Goal: Information Seeking & Learning: Learn about a topic

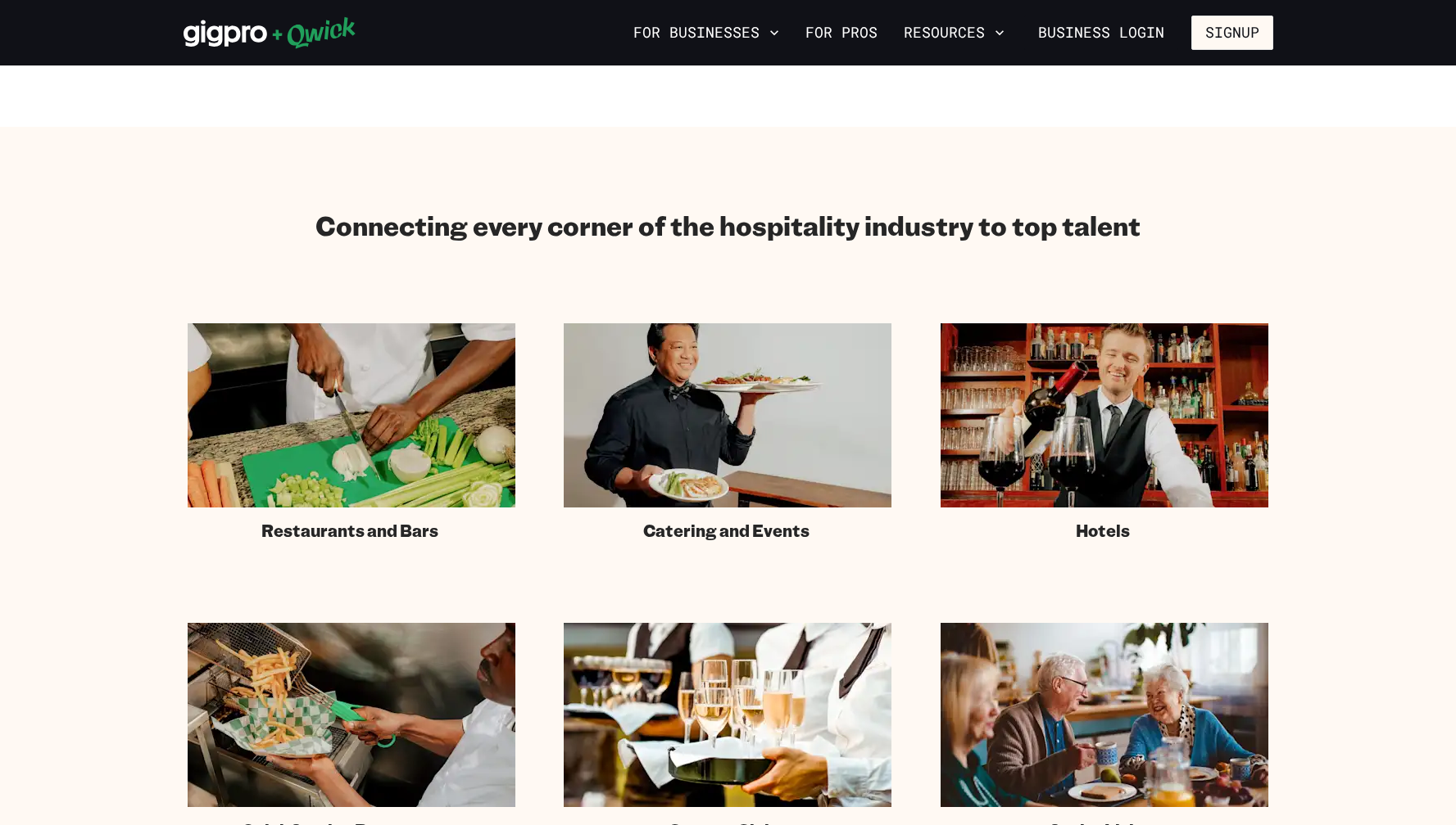
scroll to position [764, 0]
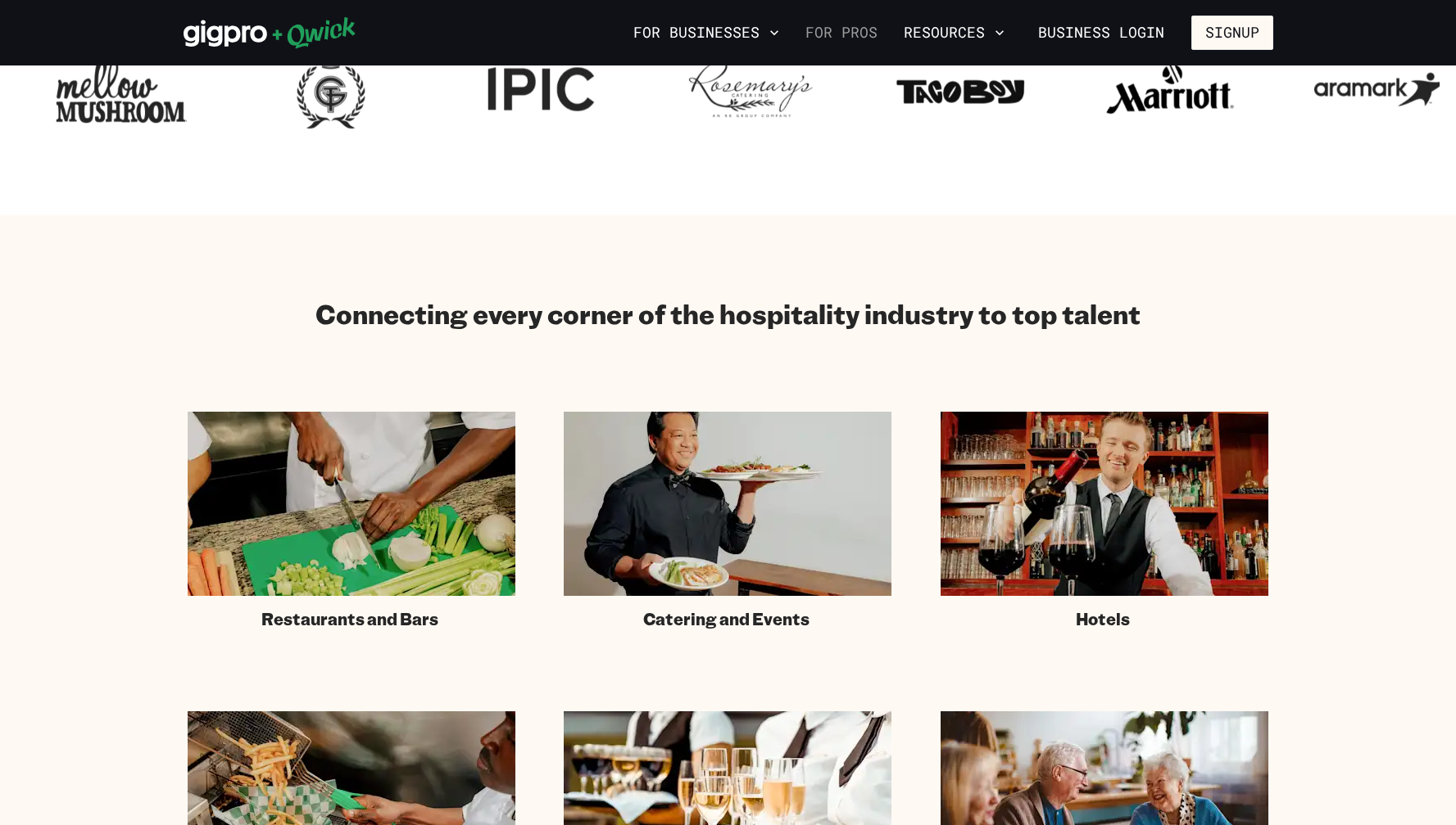
click at [836, 38] on link "For Pros" at bounding box center [841, 32] width 85 height 27
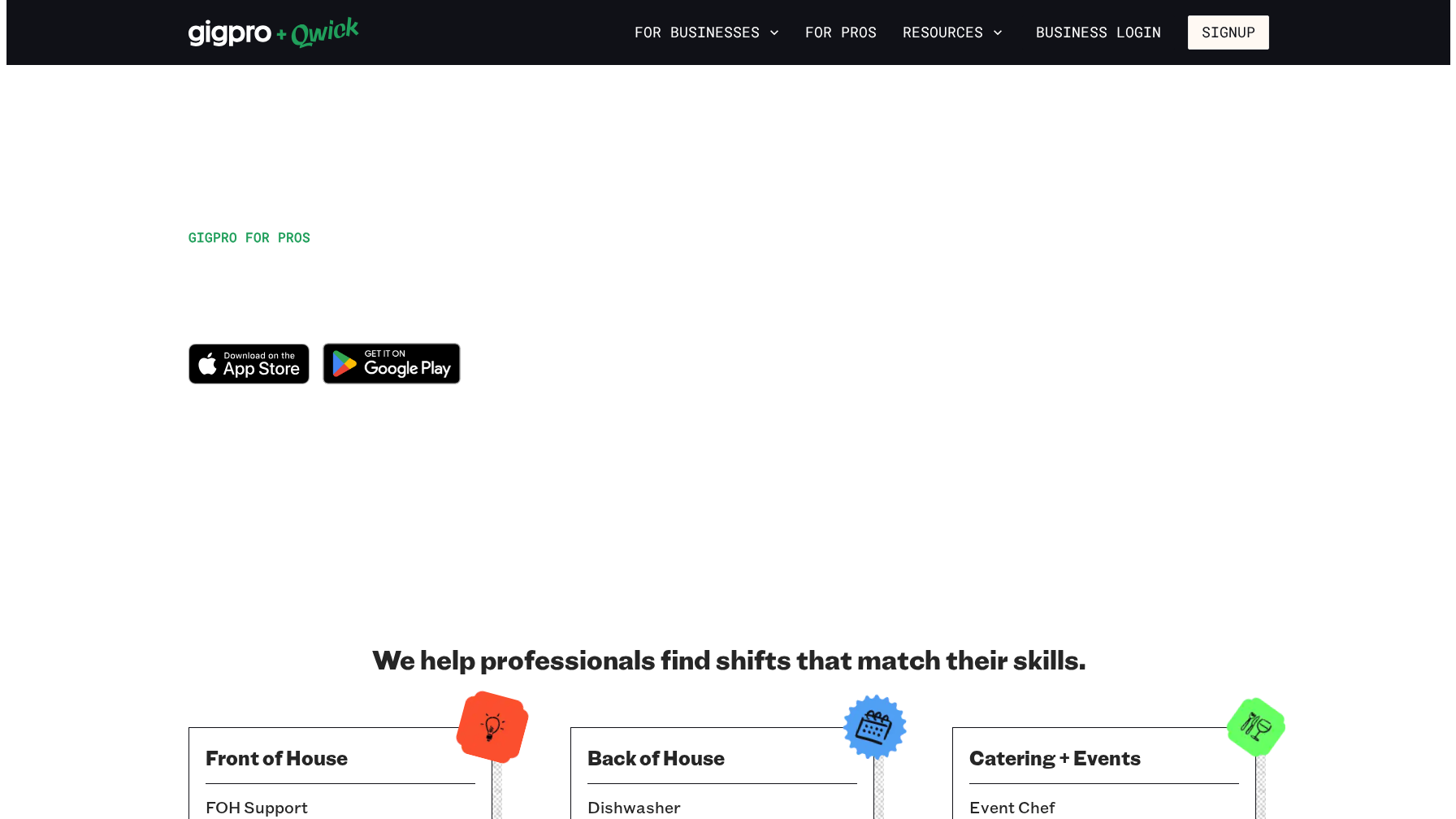
scroll to position [8, 0]
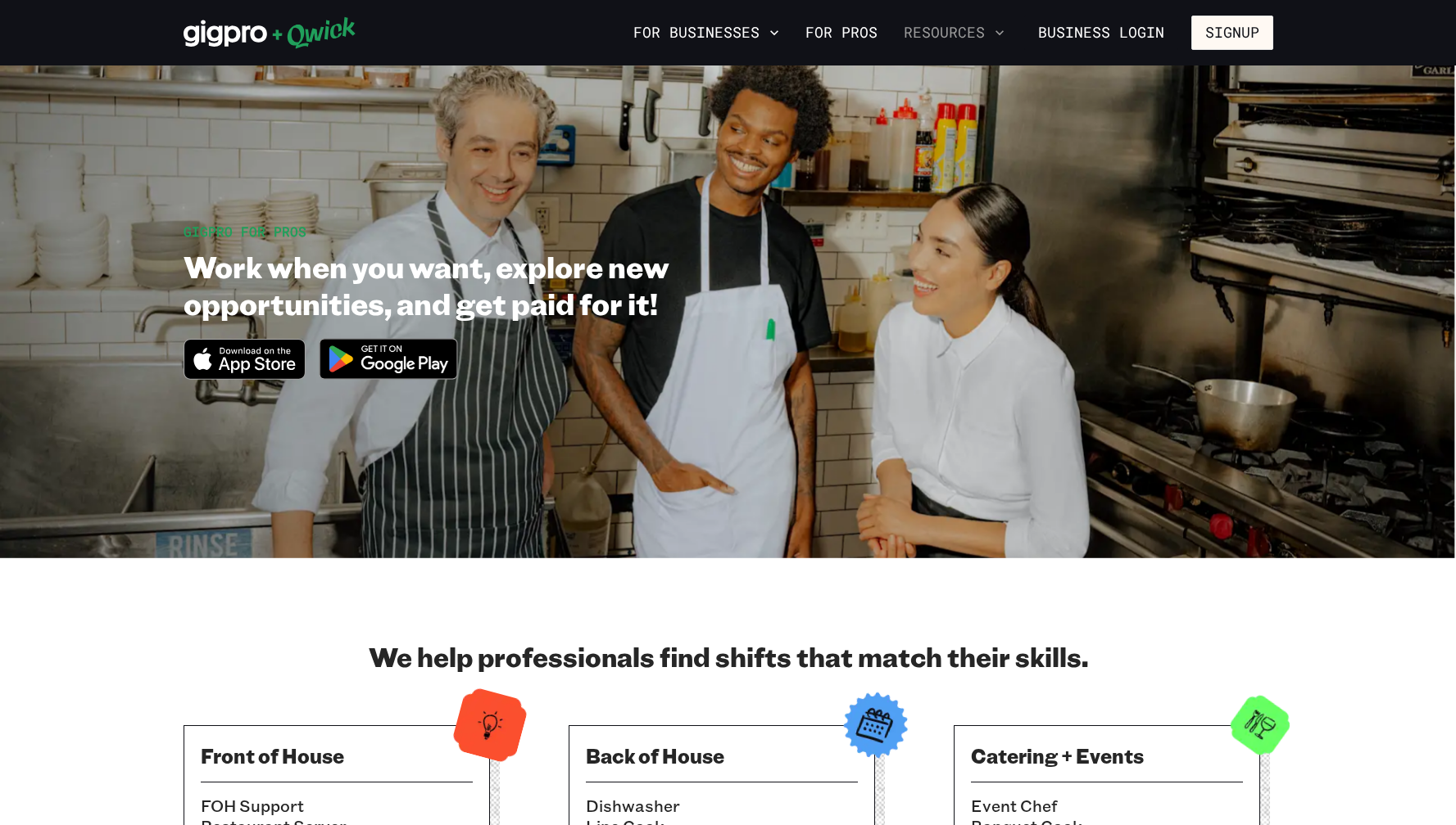
click at [955, 33] on button "Resources" at bounding box center [953, 32] width 113 height 27
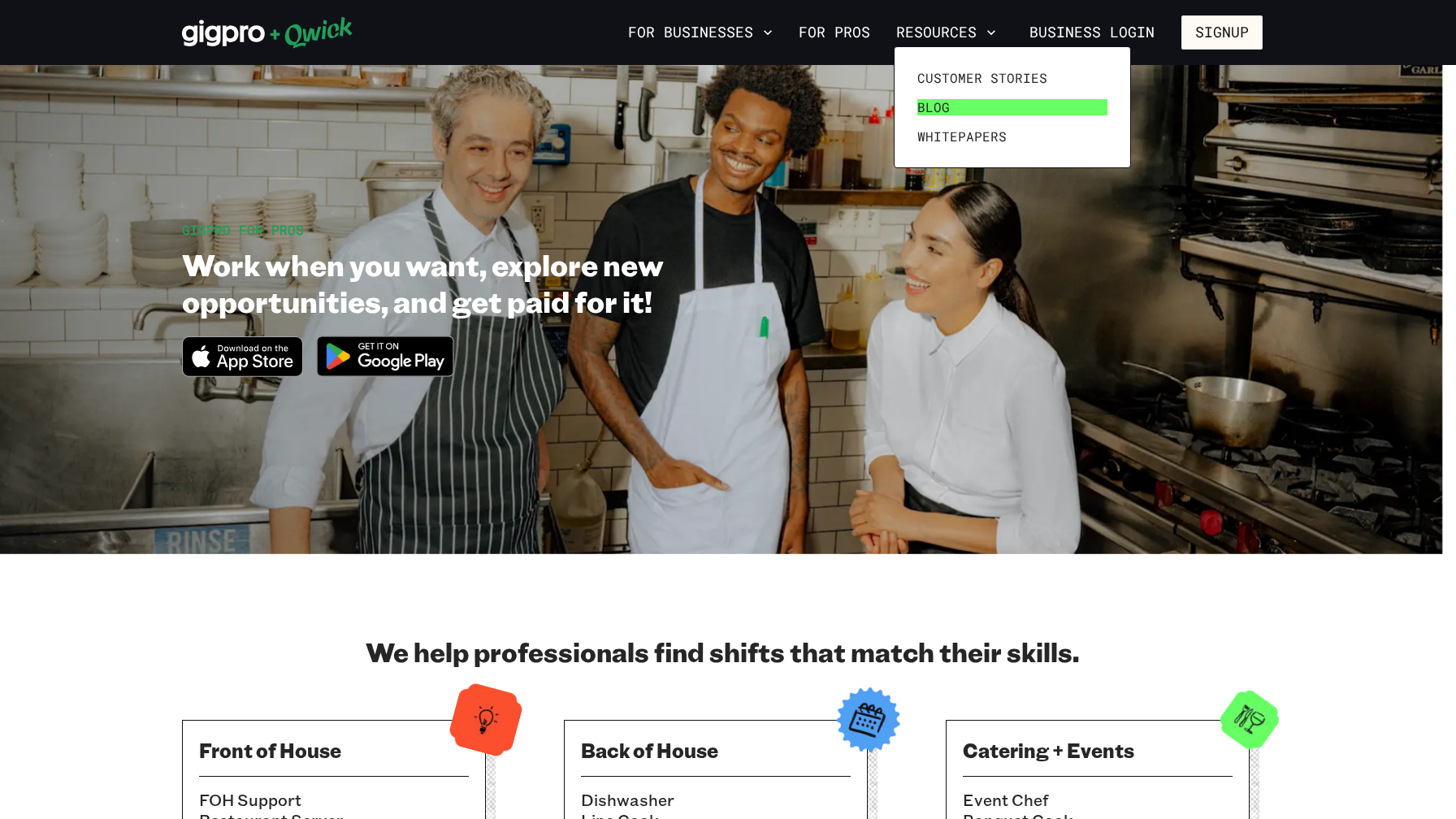
click at [935, 100] on span "Blog" at bounding box center [934, 107] width 33 height 16
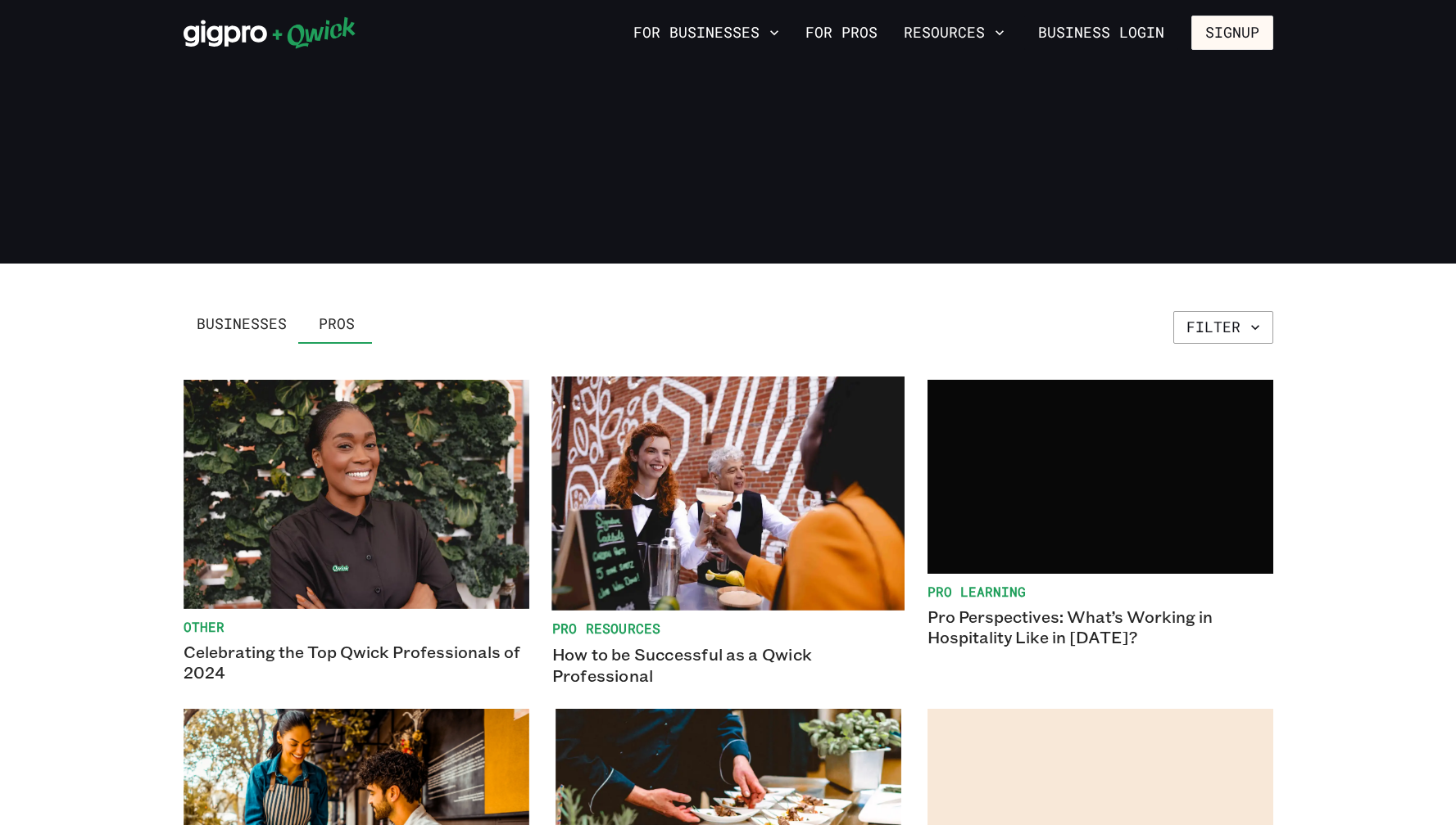
scroll to position [56, 0]
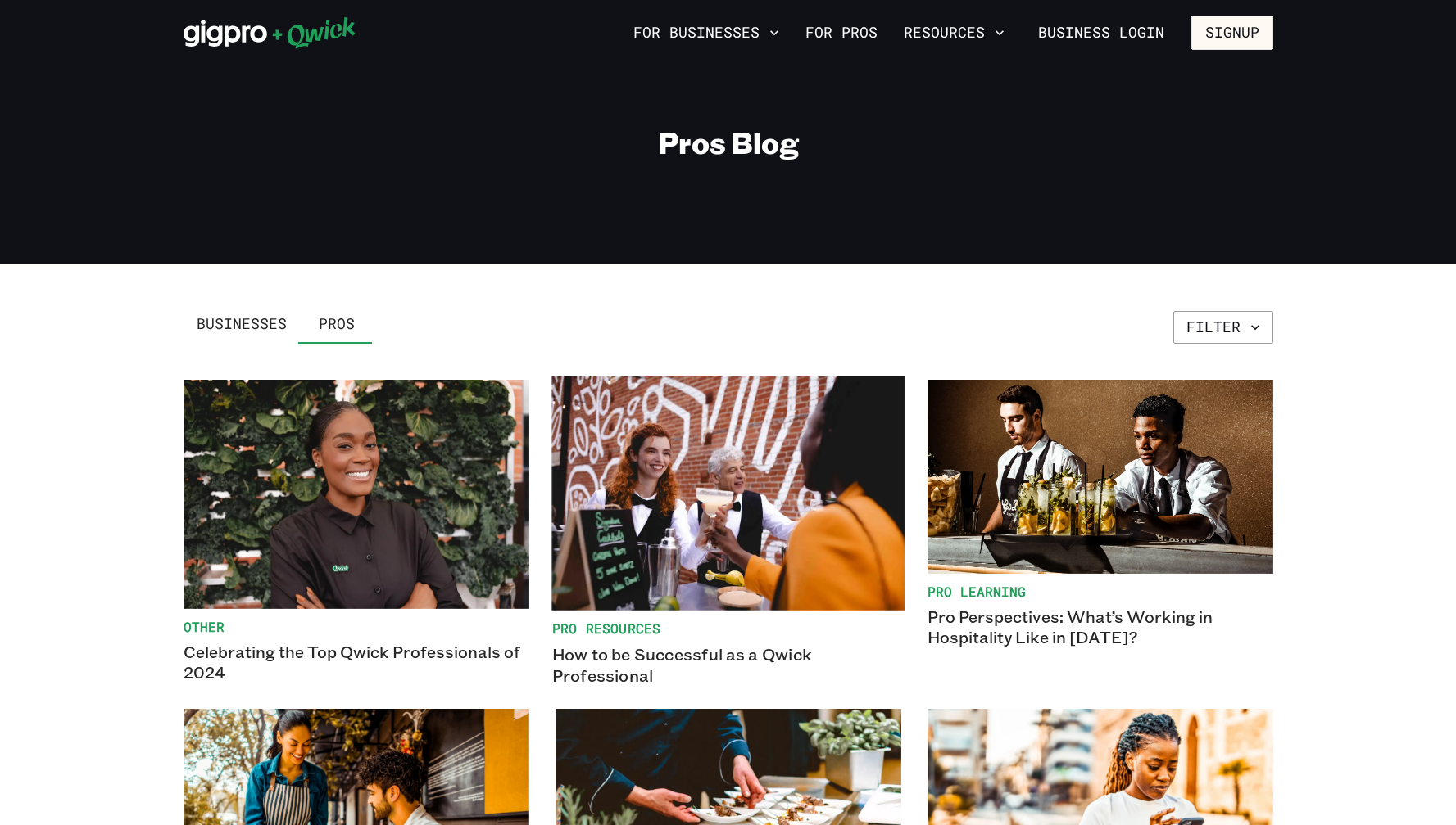
click at [642, 655] on p "How to be Successful as a Qwick Professional" at bounding box center [728, 665] width 352 height 42
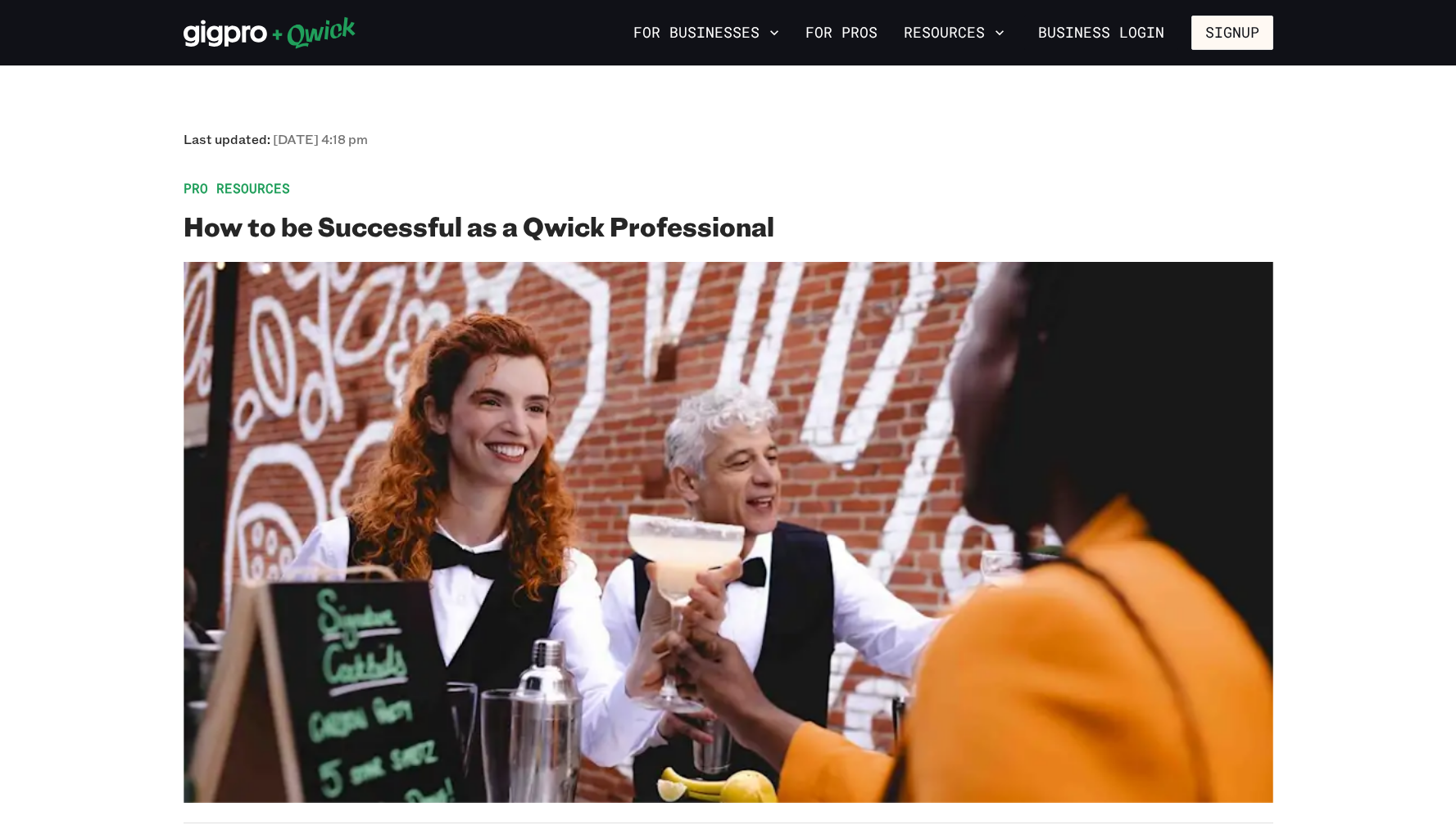
click at [735, 467] on img at bounding box center [728, 533] width 1089 height 542
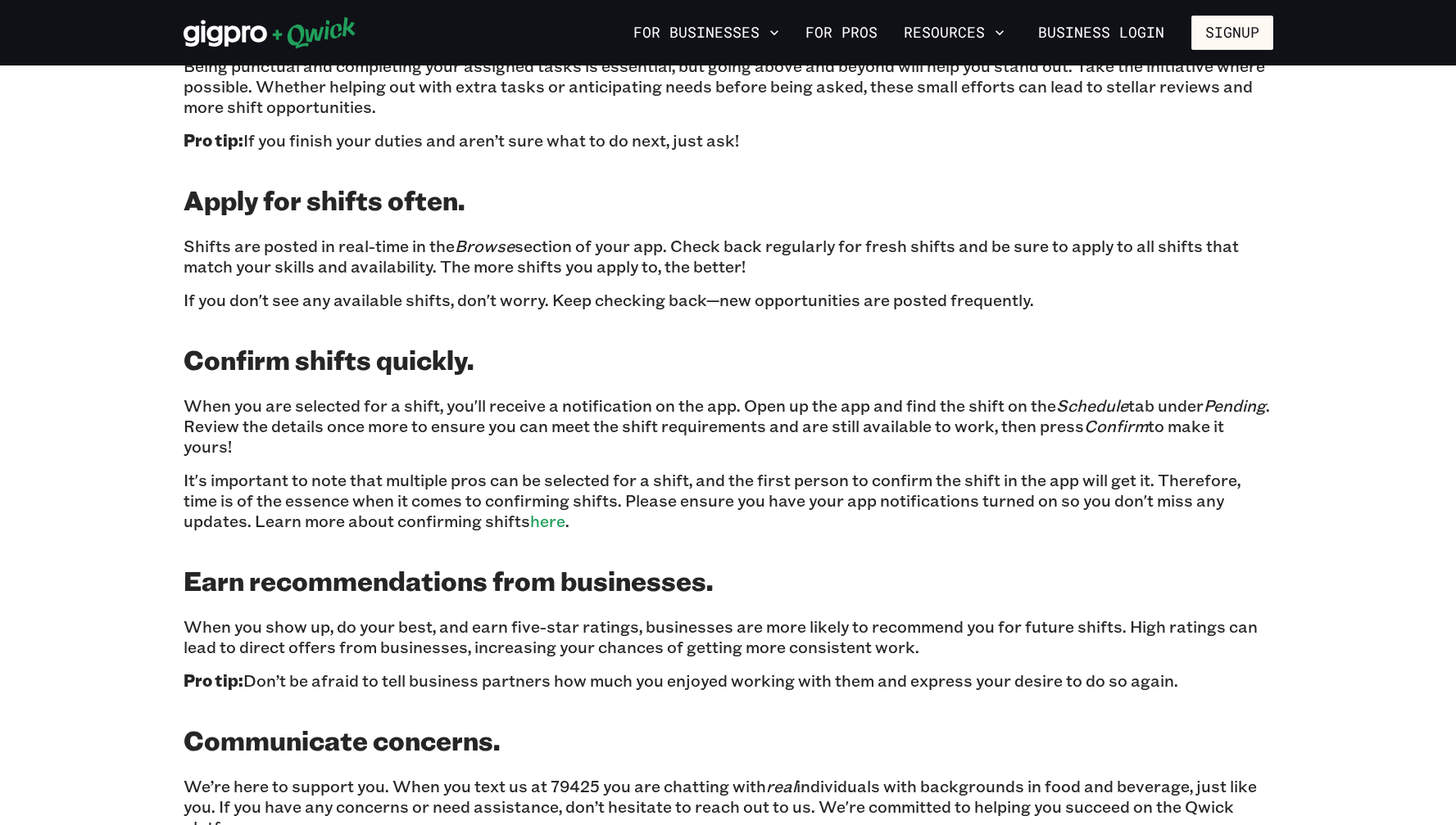
scroll to position [1667, 0]
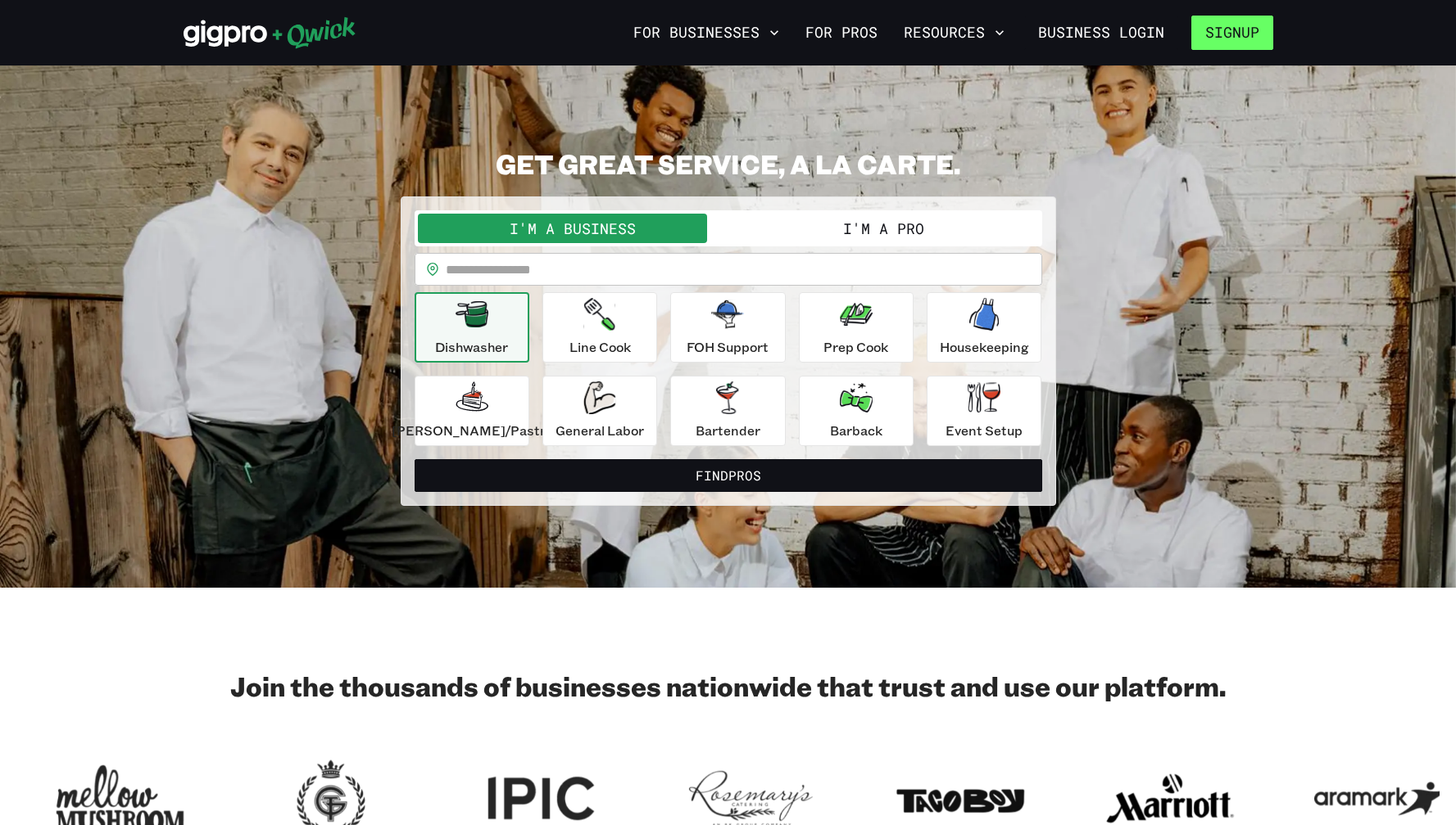
click at [1209, 38] on button "Signup" at bounding box center [1232, 32] width 82 height 34
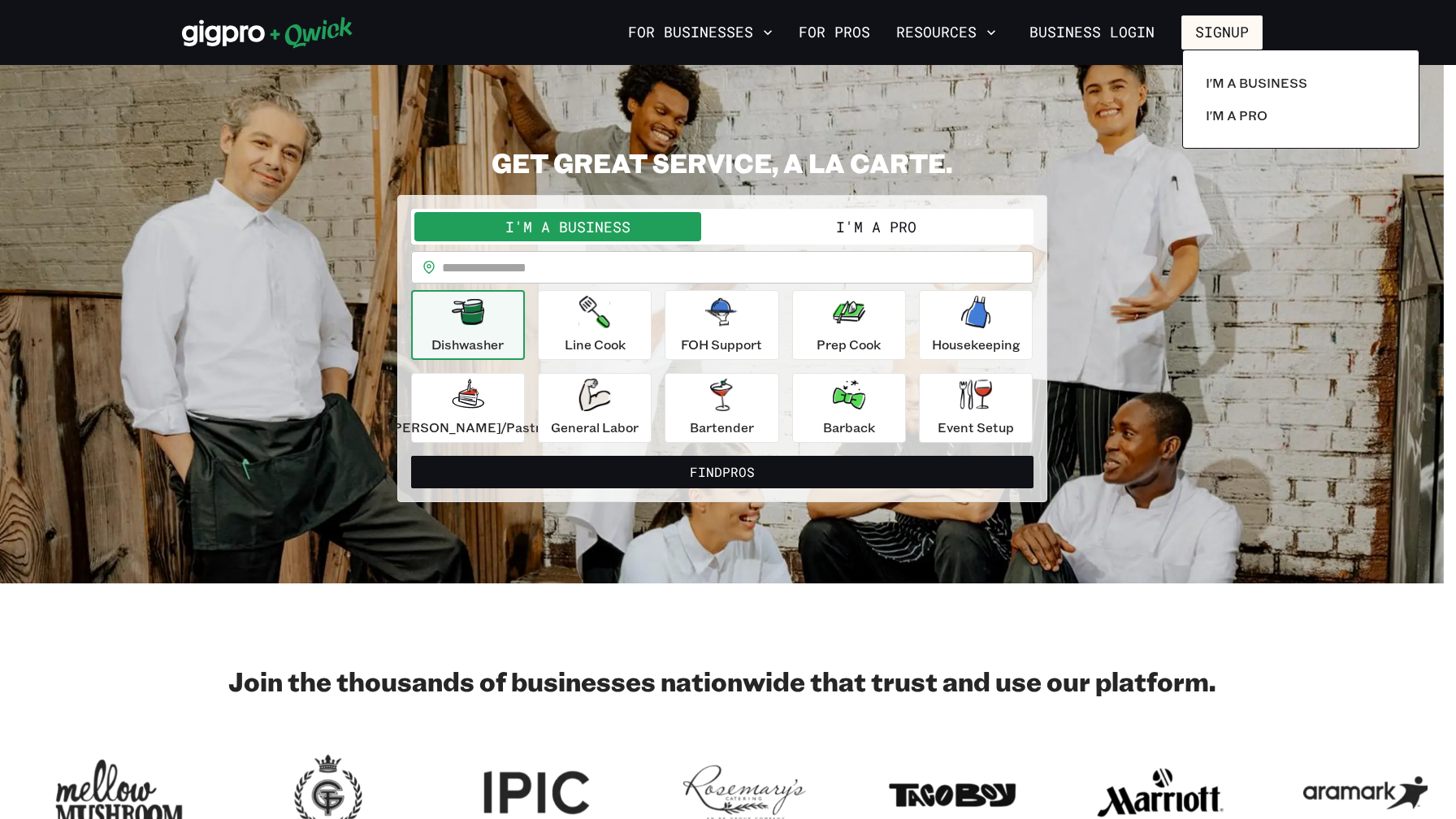
click at [1110, 35] on div at bounding box center [728, 410] width 1456 height 819
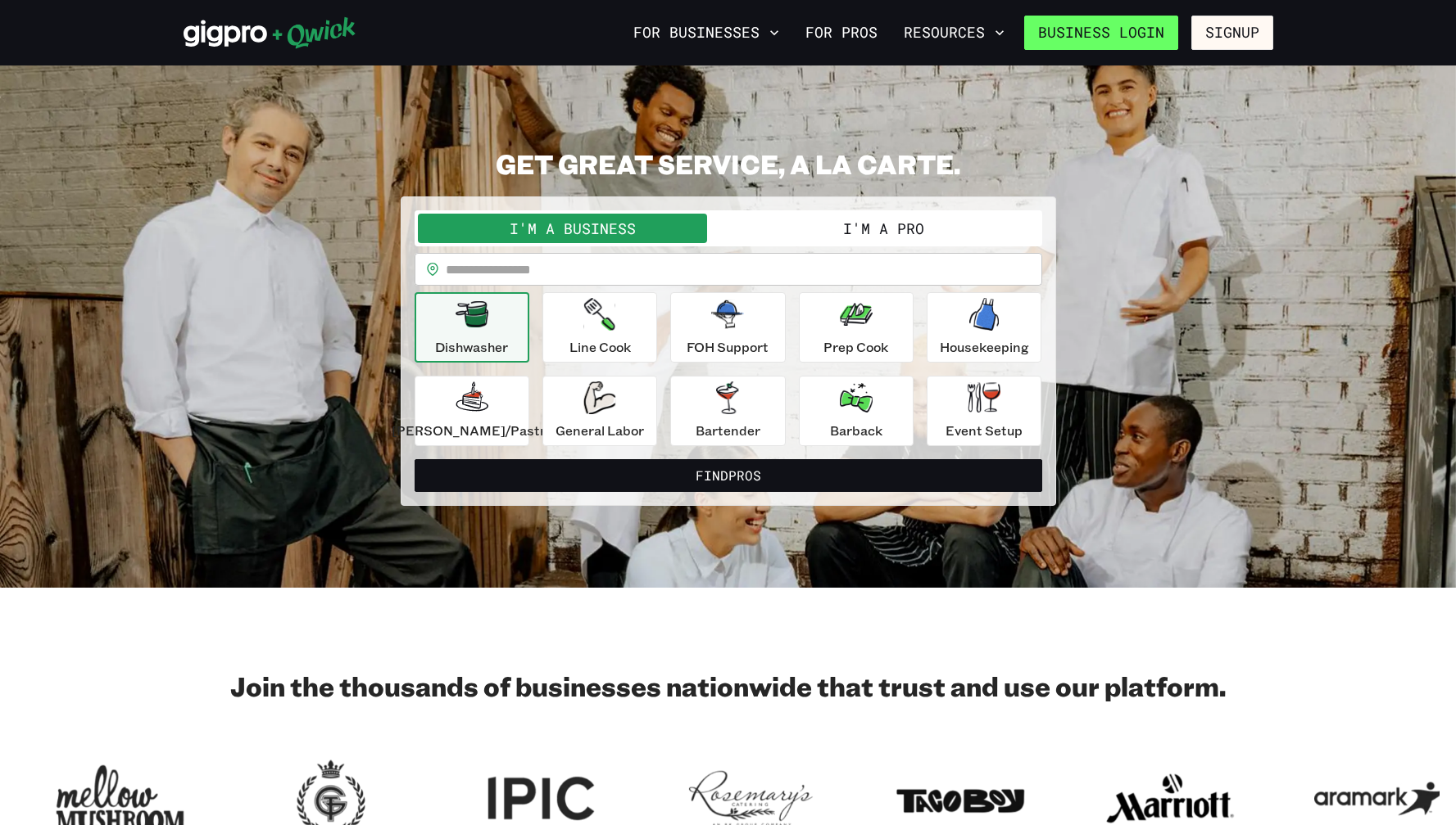
click at [1103, 31] on link "Business Login" at bounding box center [1100, 32] width 154 height 34
